Goal: Answer question/provide support

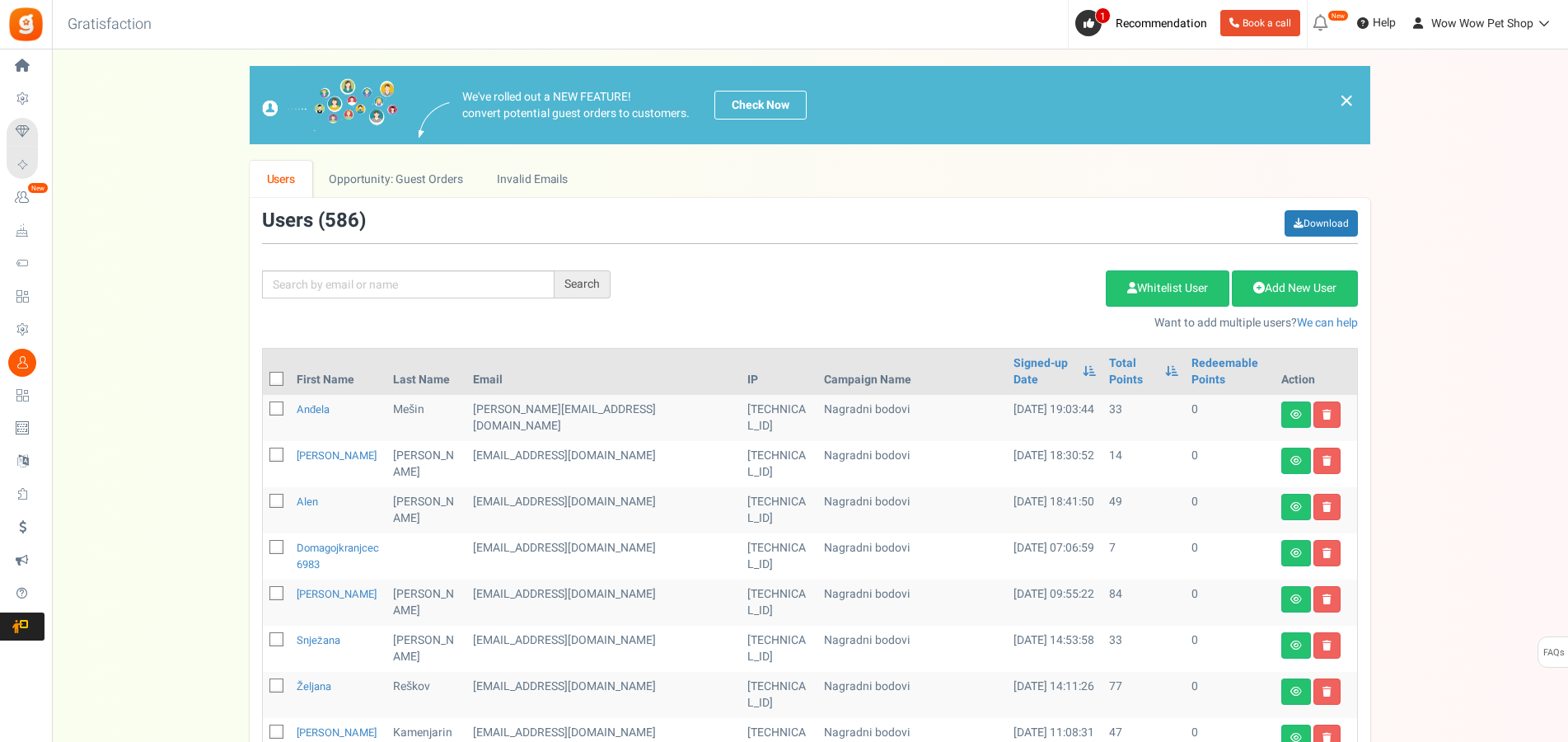
click at [387, 281] on input "text" at bounding box center [408, 285] width 292 height 28
type input "despot"
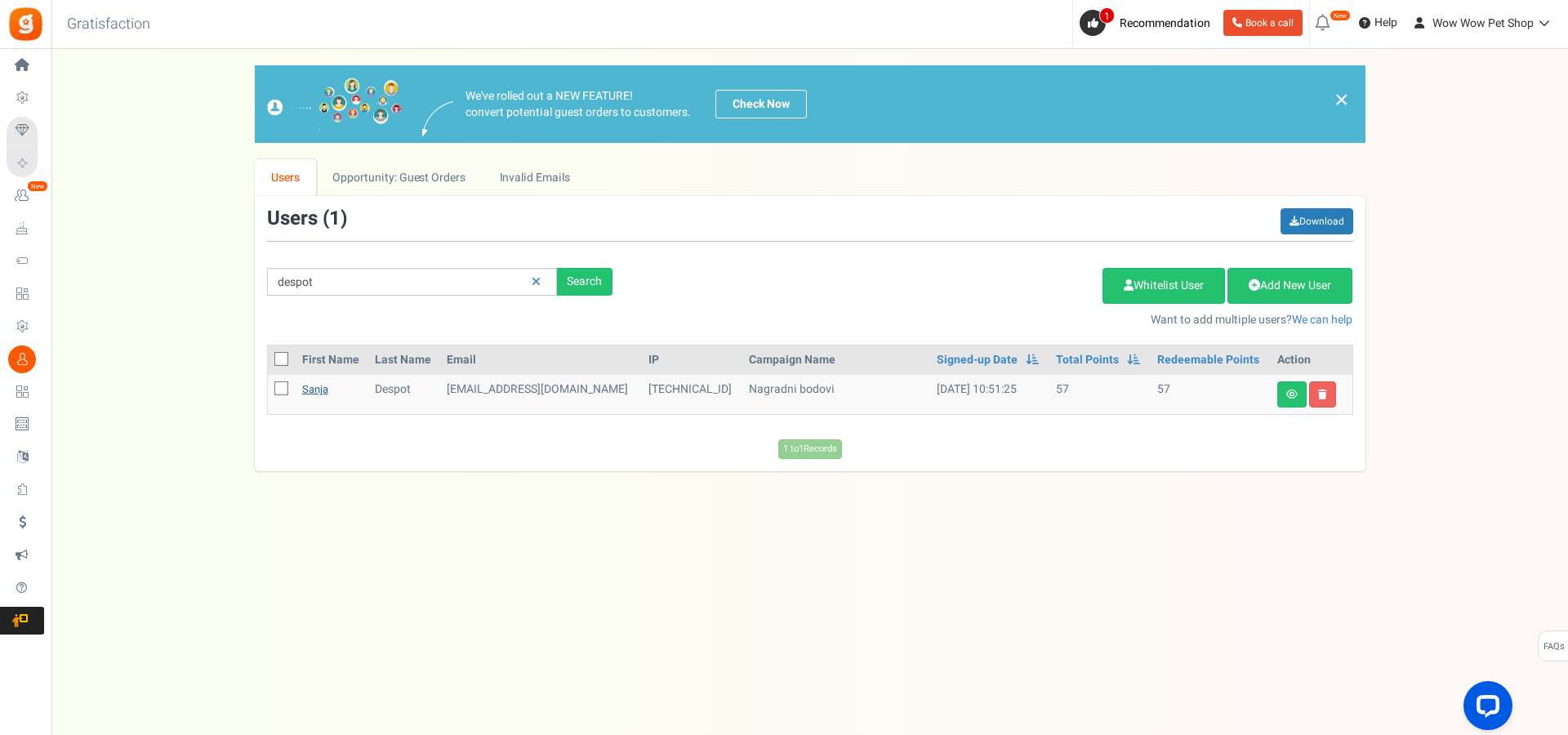
click at [321, 395] on link "Sanja" at bounding box center [315, 389] width 26 height 16
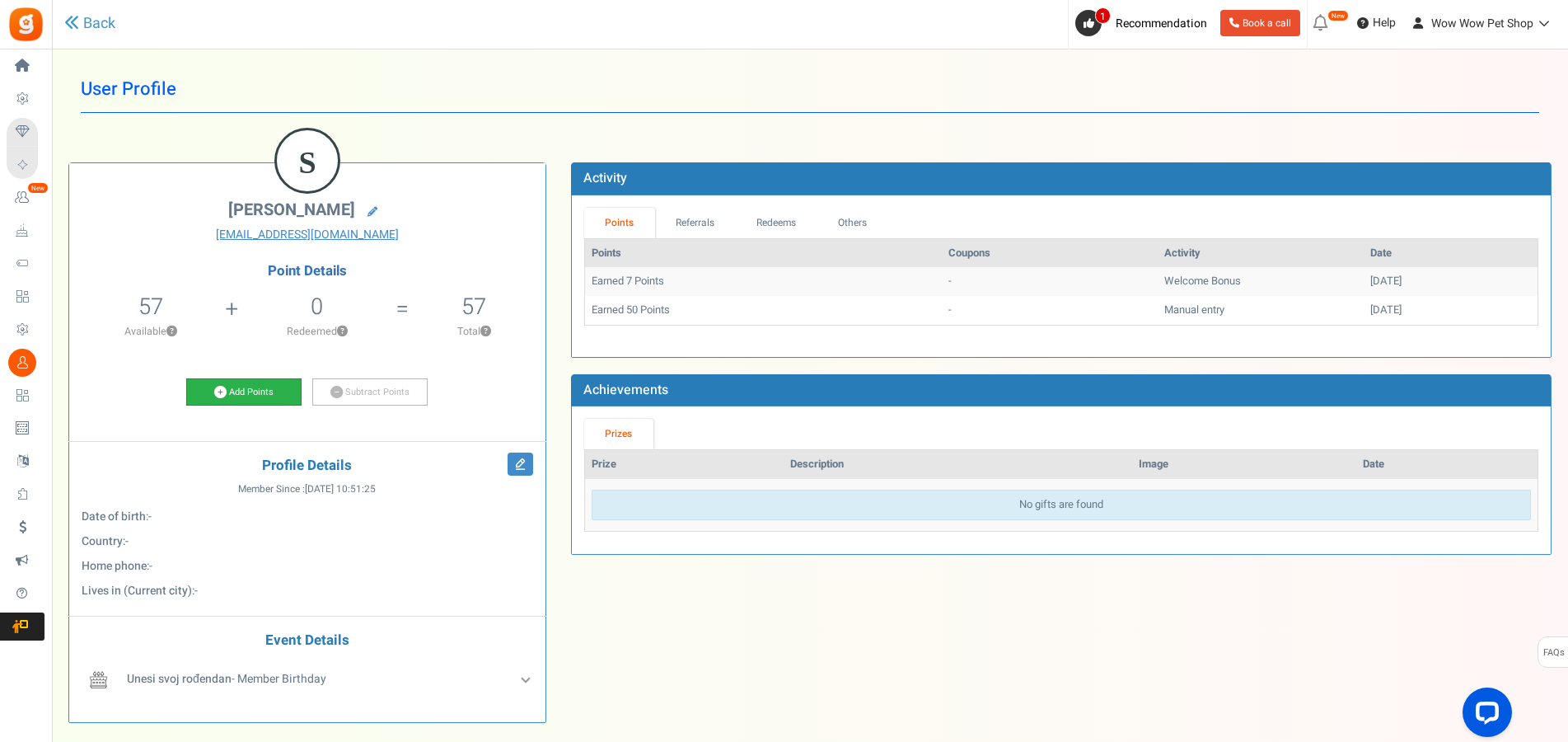
click at [253, 385] on link "Add Points" at bounding box center [244, 393] width 116 height 28
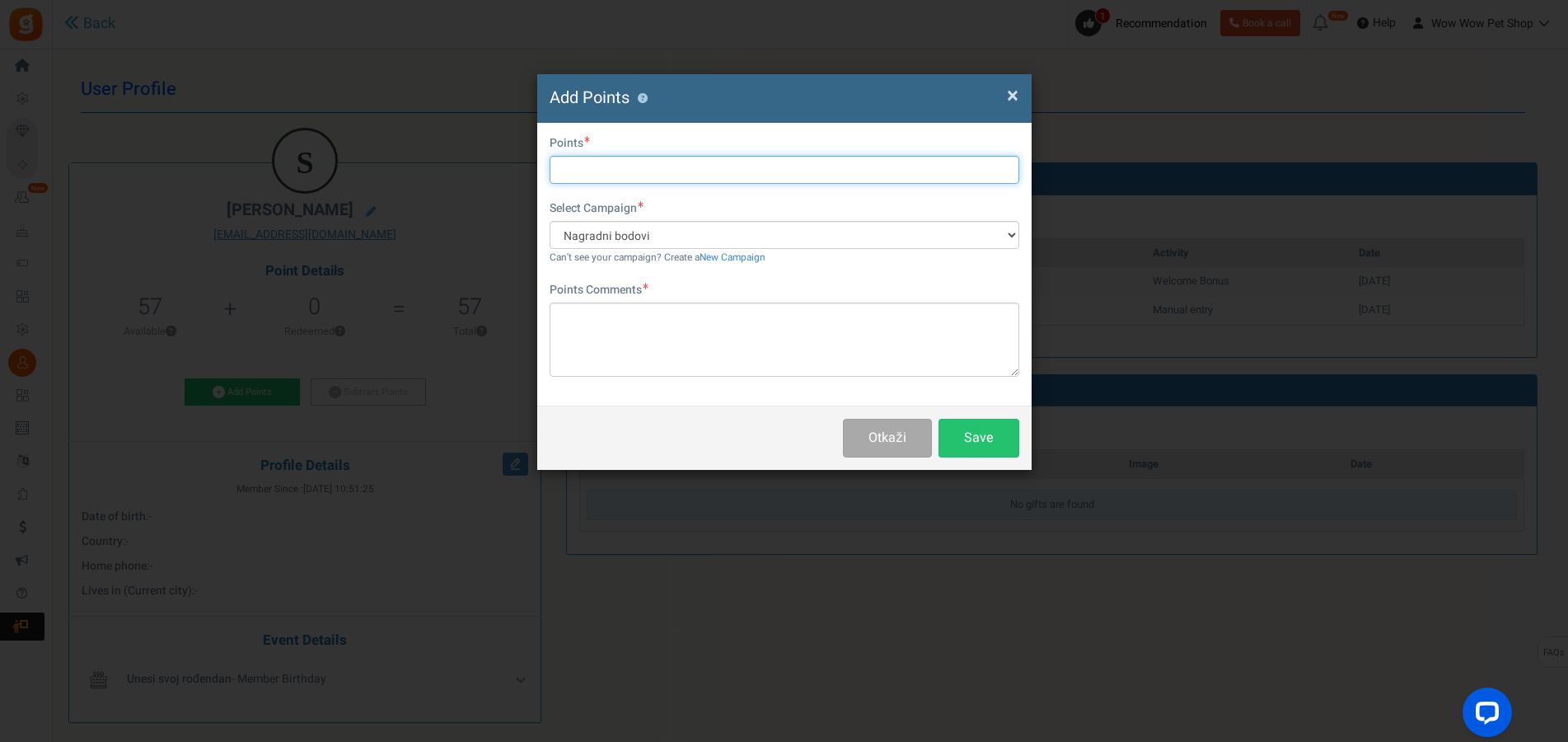
click at [608, 177] on input "text" at bounding box center [784, 170] width 470 height 28
type input "62"
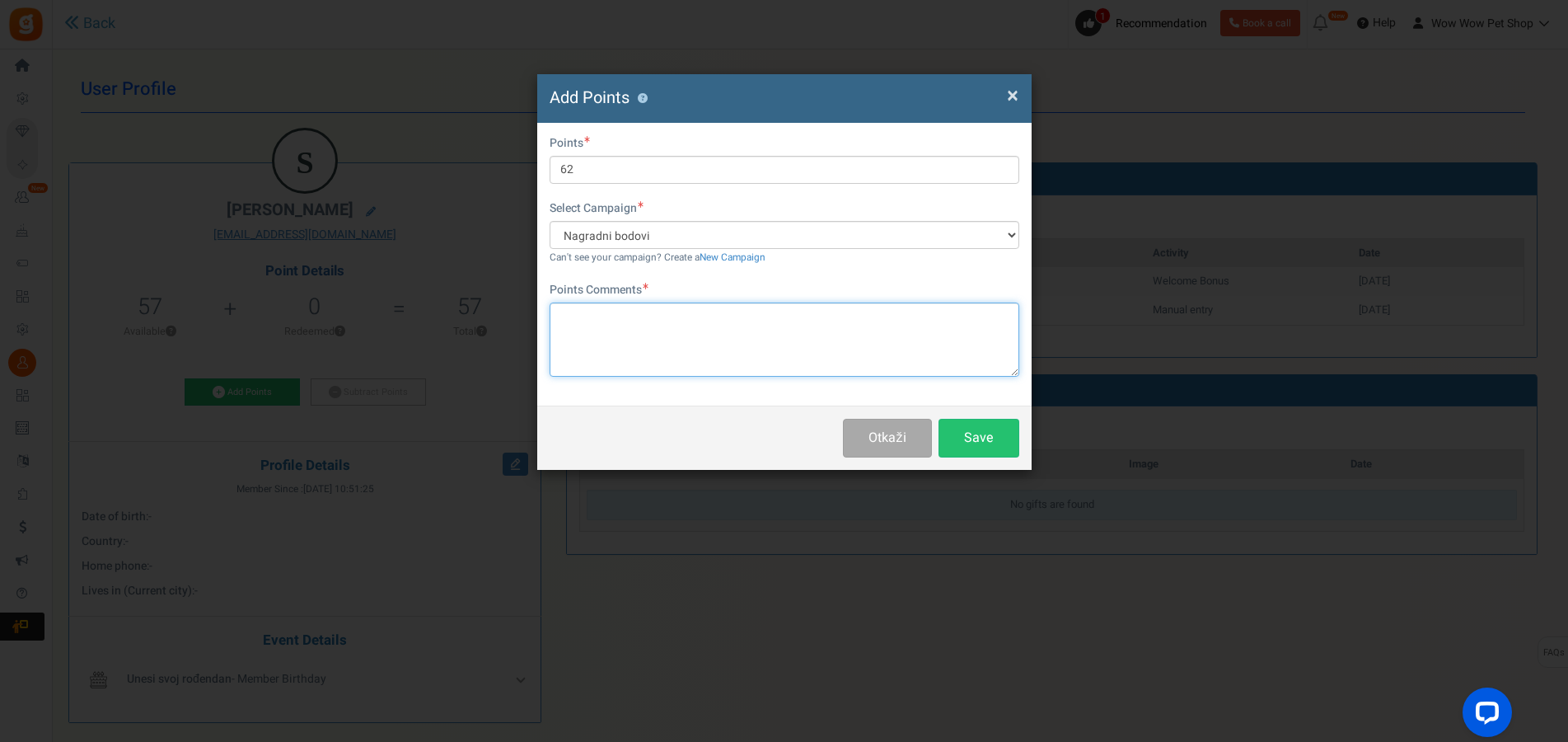
click at [668, 334] on textarea at bounding box center [784, 340] width 470 height 74
paste textarea "1469"
type textarea "Račun br. 1469"
click at [974, 444] on button "Save" at bounding box center [978, 437] width 81 height 39
